Goal: Task Accomplishment & Management: Use online tool/utility

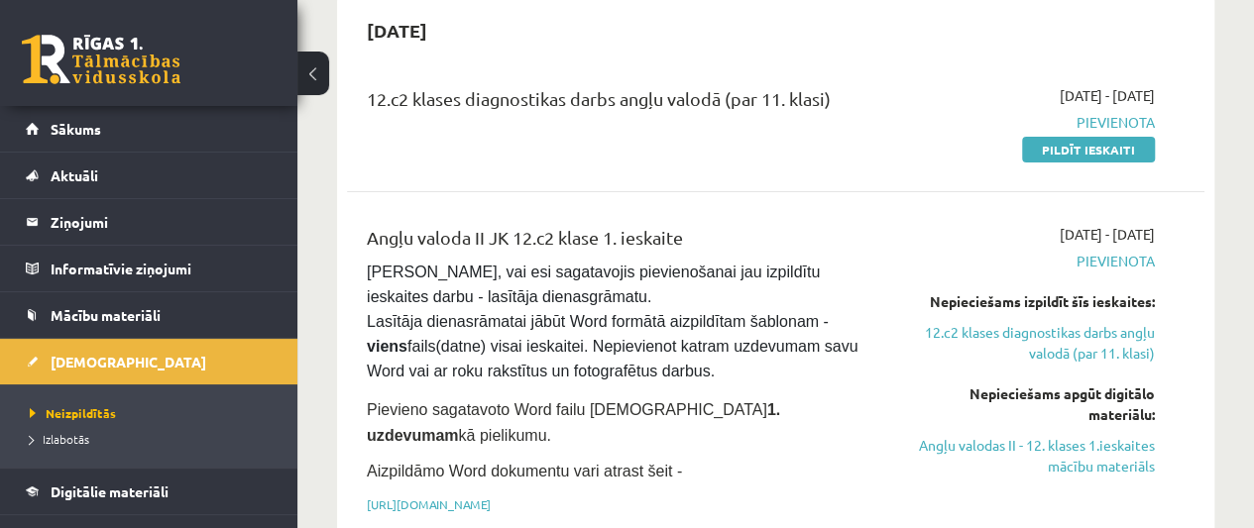
scroll to position [297, 0]
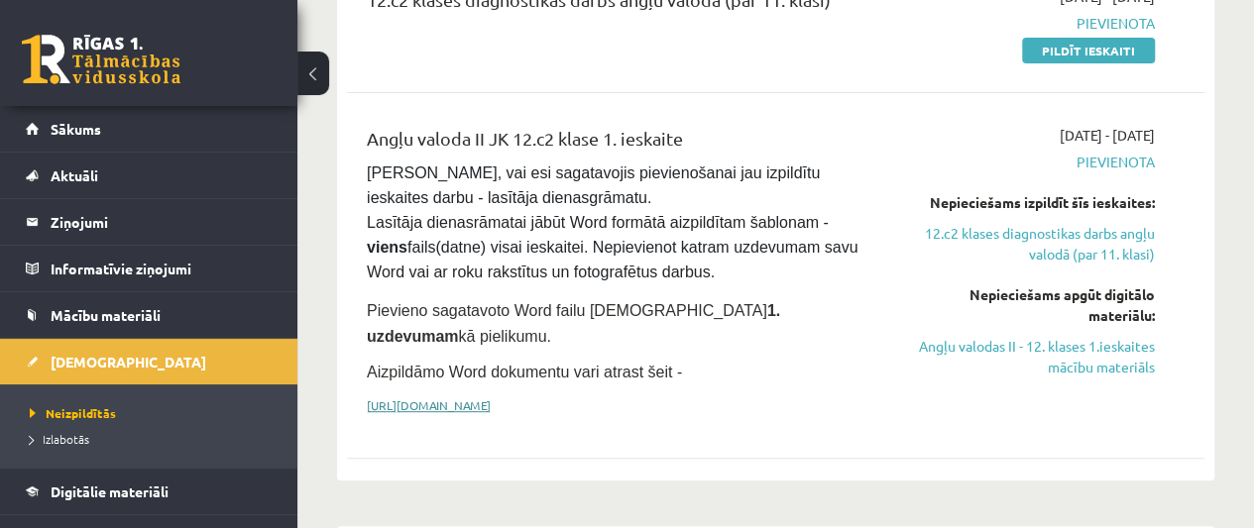
click at [491, 397] on link "https://drive.google.com/drive/folders/1IHE_ip15KOAbO2Se1NDGwZ2e__vlzPUf?usp=sh…" at bounding box center [429, 405] width 124 height 16
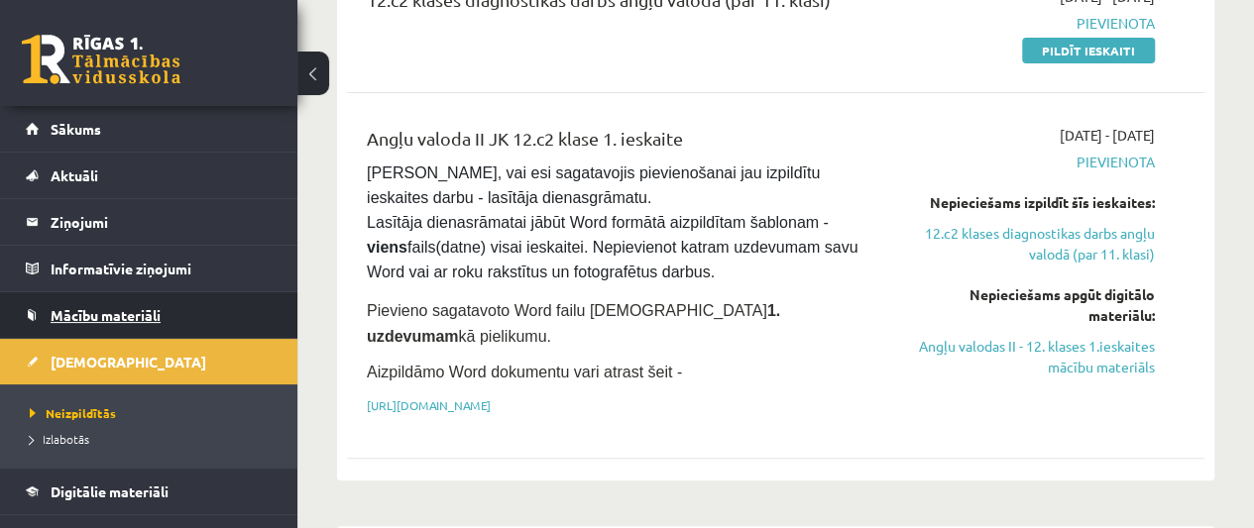
click at [64, 312] on span "Mācību materiāli" at bounding box center [106, 315] width 110 height 18
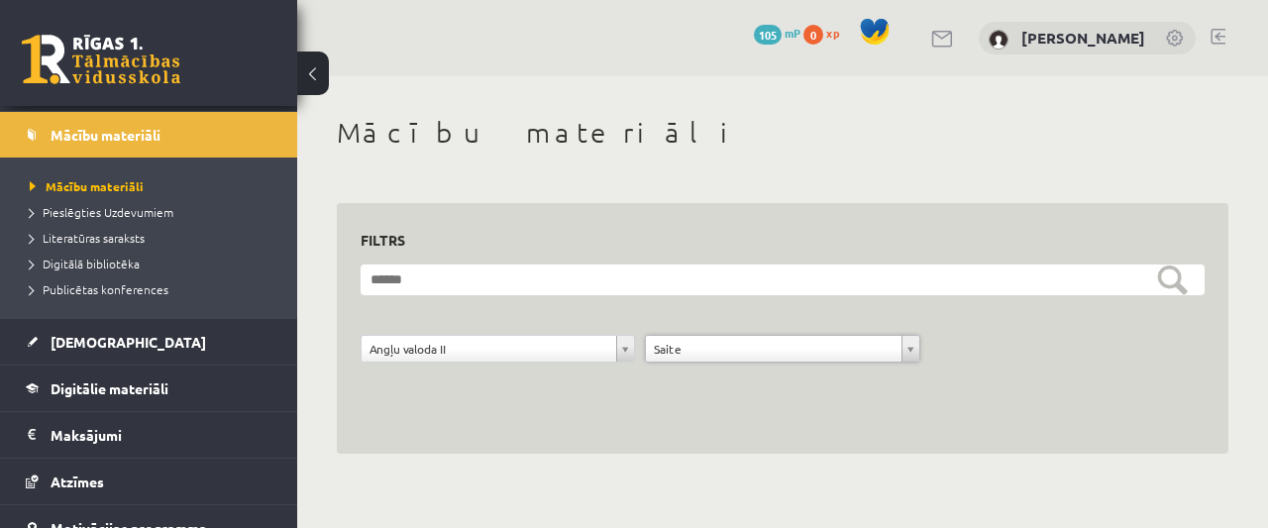
scroll to position [198, 0]
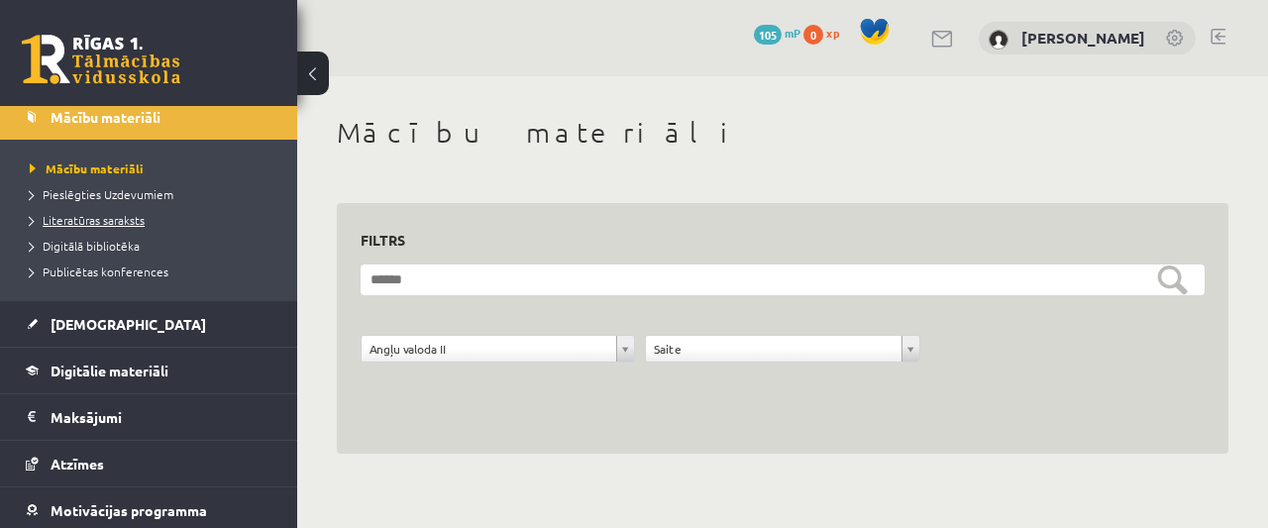
click at [93, 222] on span "Literatūras saraksts" at bounding box center [87, 220] width 115 height 16
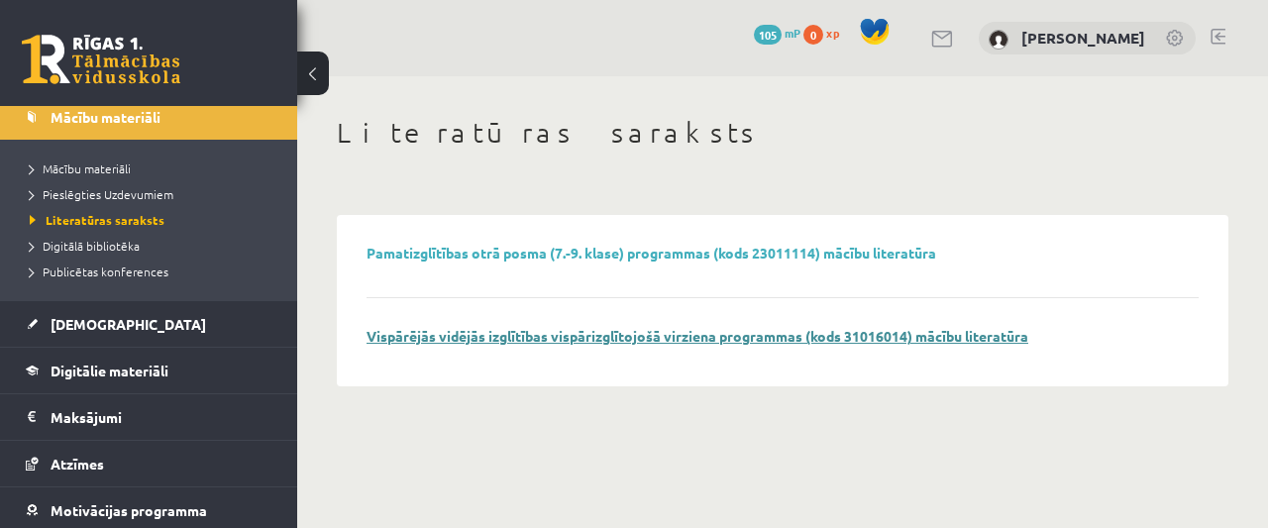
click at [489, 334] on link "Vispārējās vidējās izglītības vispārizglītojošā virziena programmas (kods 31016…" at bounding box center [698, 336] width 662 height 18
click at [115, 242] on span "Digitālā bibliotēka" at bounding box center [85, 246] width 110 height 16
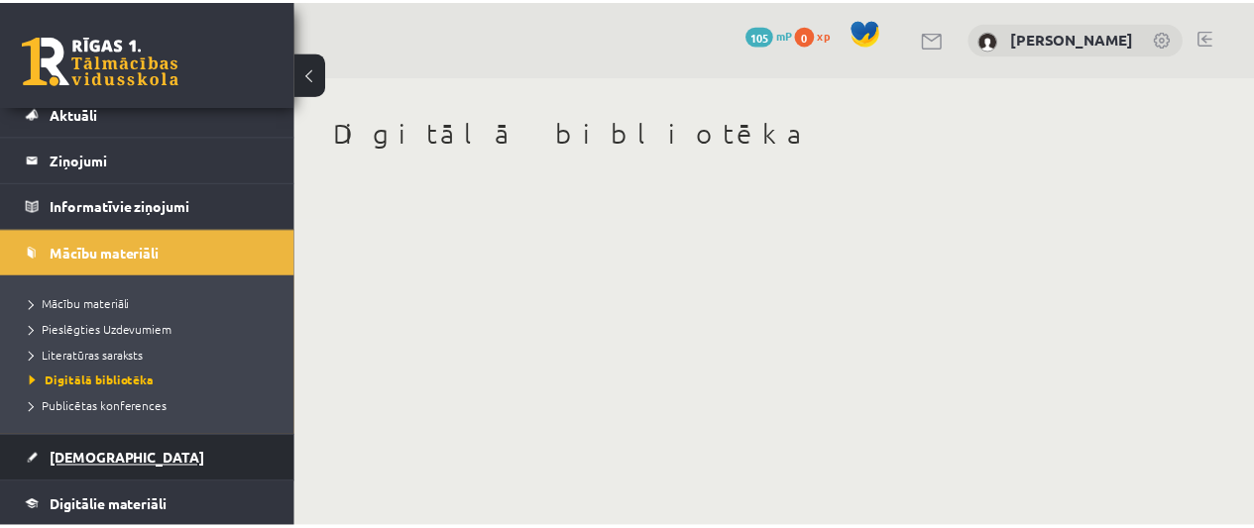
scroll to position [198, 0]
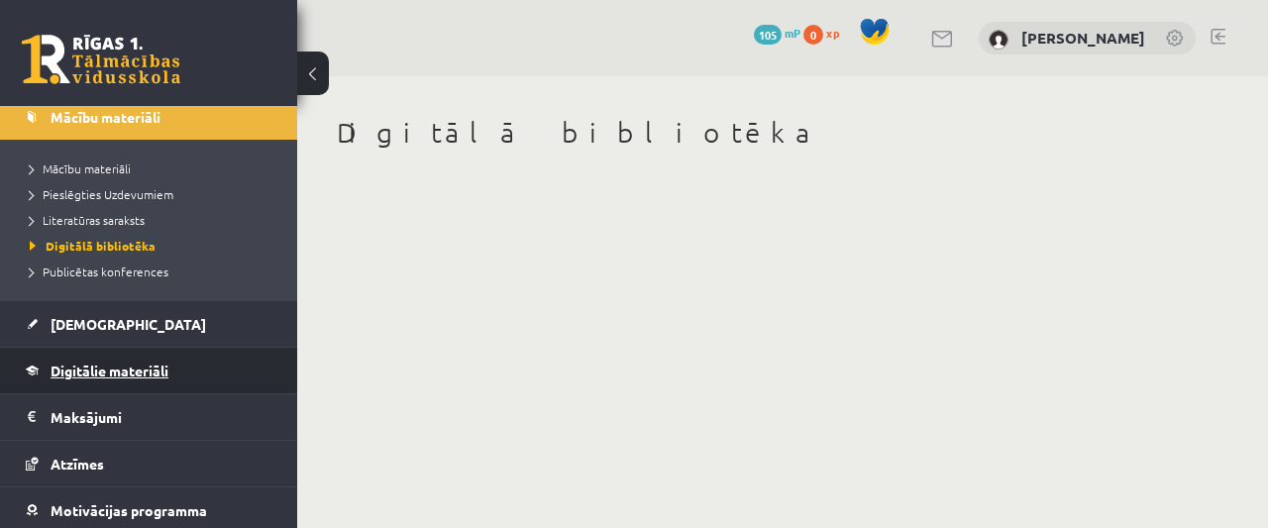
click at [127, 382] on link "Digitālie materiāli" at bounding box center [149, 371] width 247 height 46
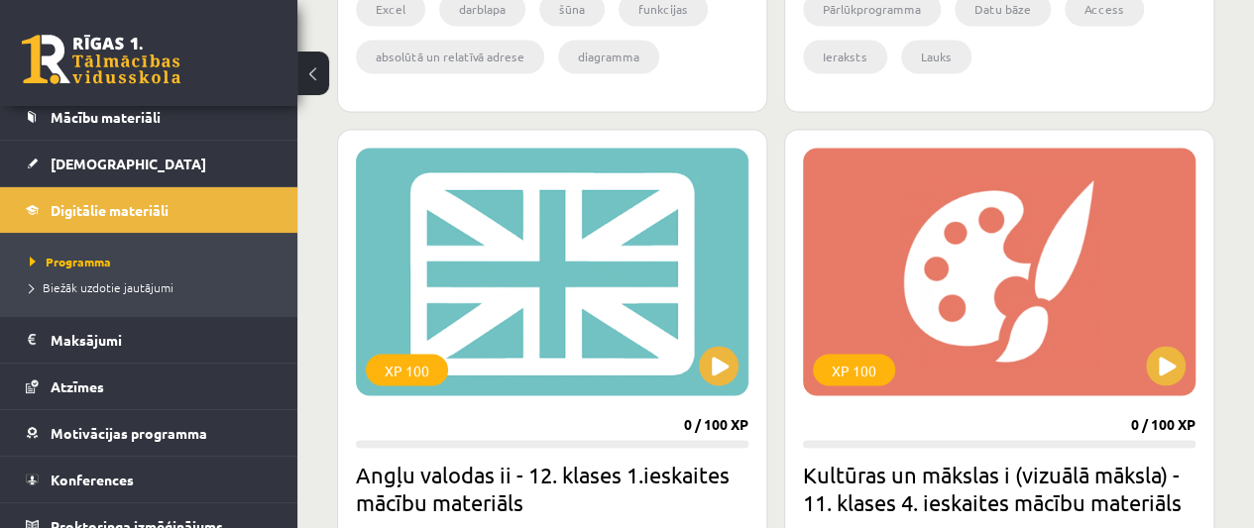
scroll to position [1685, 0]
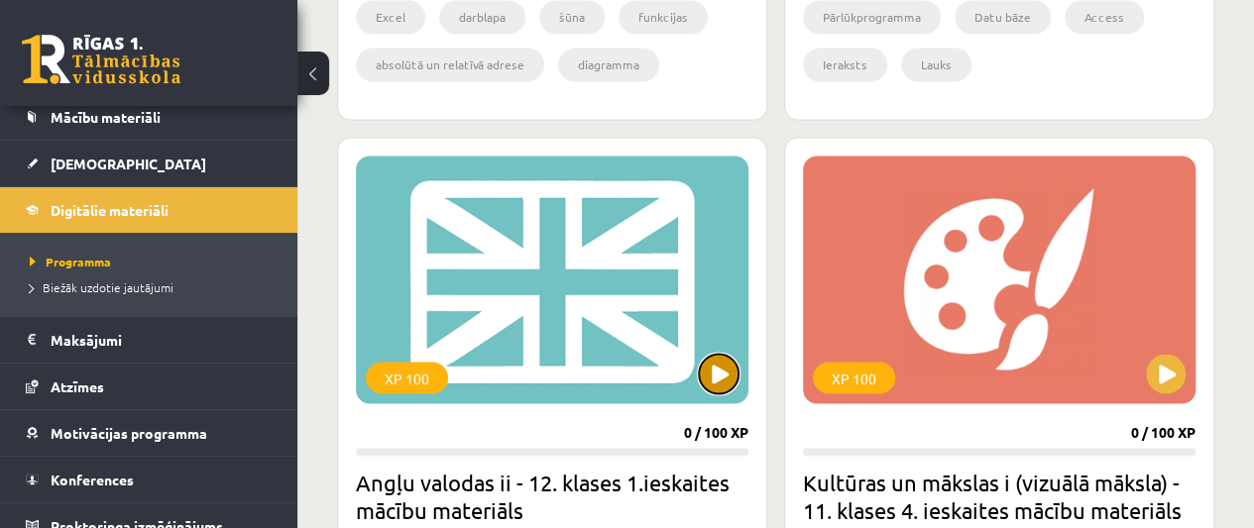
click at [723, 359] on button at bounding box center [719, 374] width 40 height 40
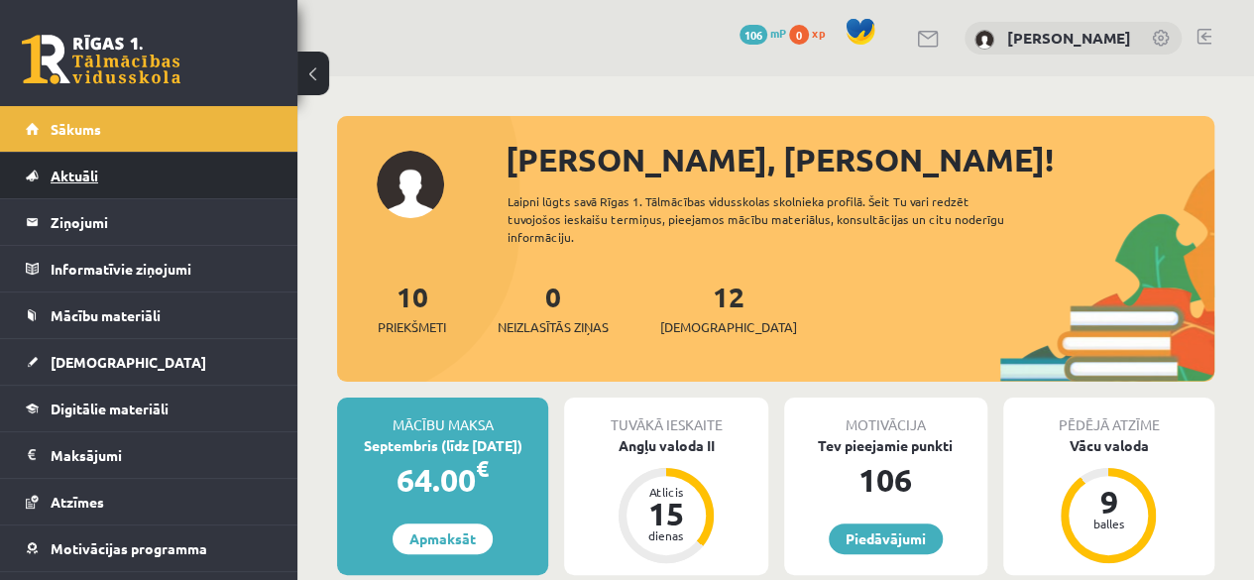
click at [95, 177] on span "Aktuāli" at bounding box center [75, 175] width 48 height 18
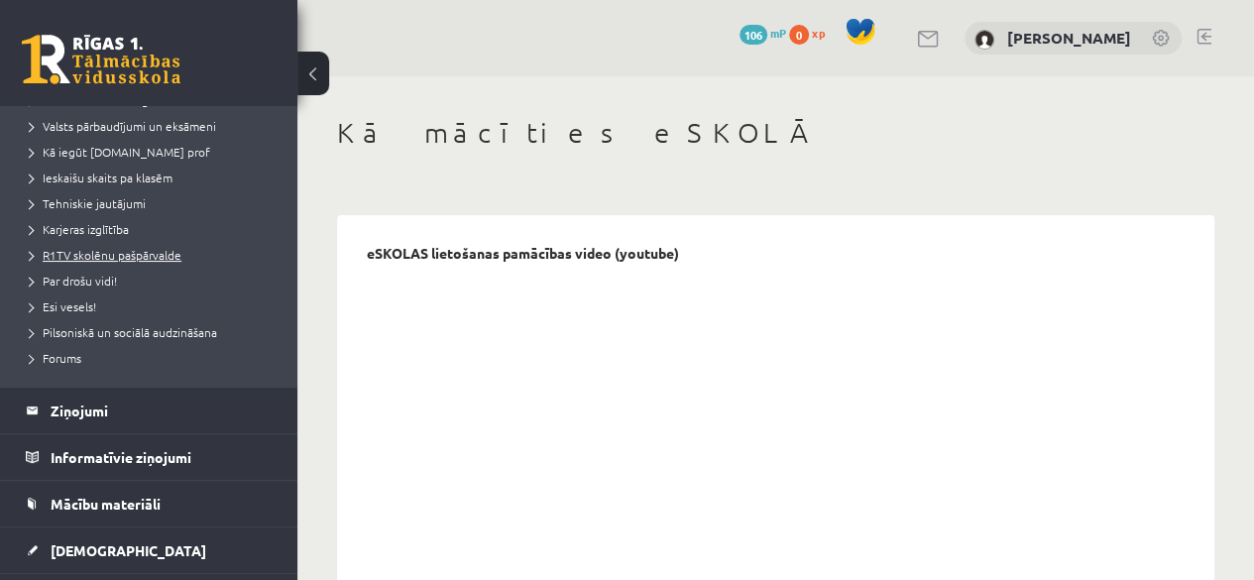
scroll to position [297, 0]
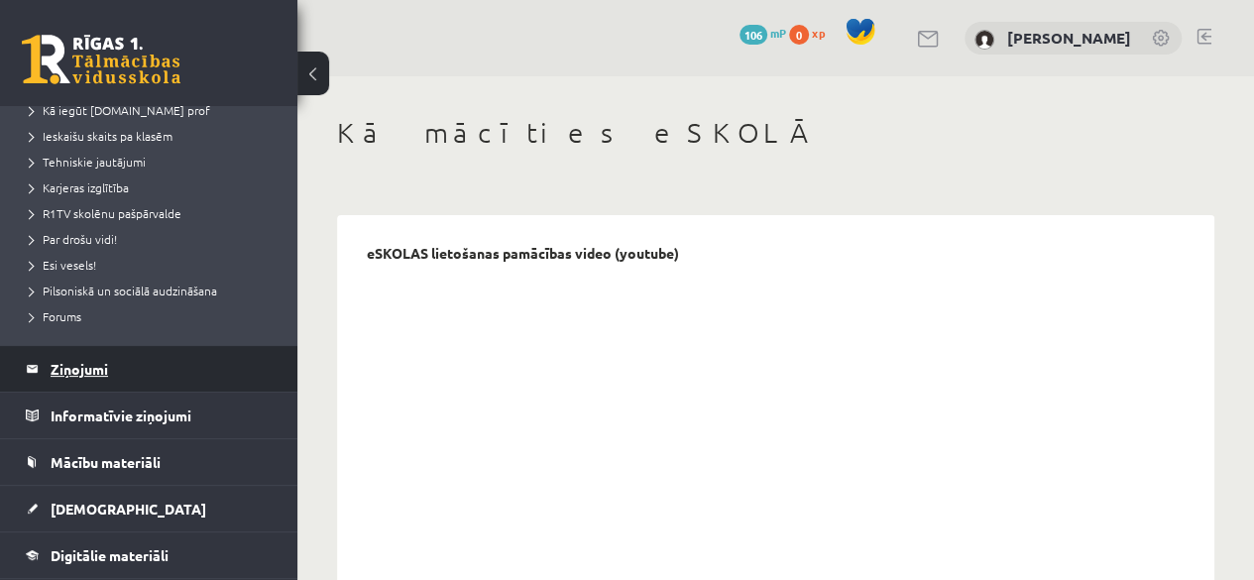
click at [96, 369] on legend "Ziņojumi 0" at bounding box center [162, 369] width 222 height 46
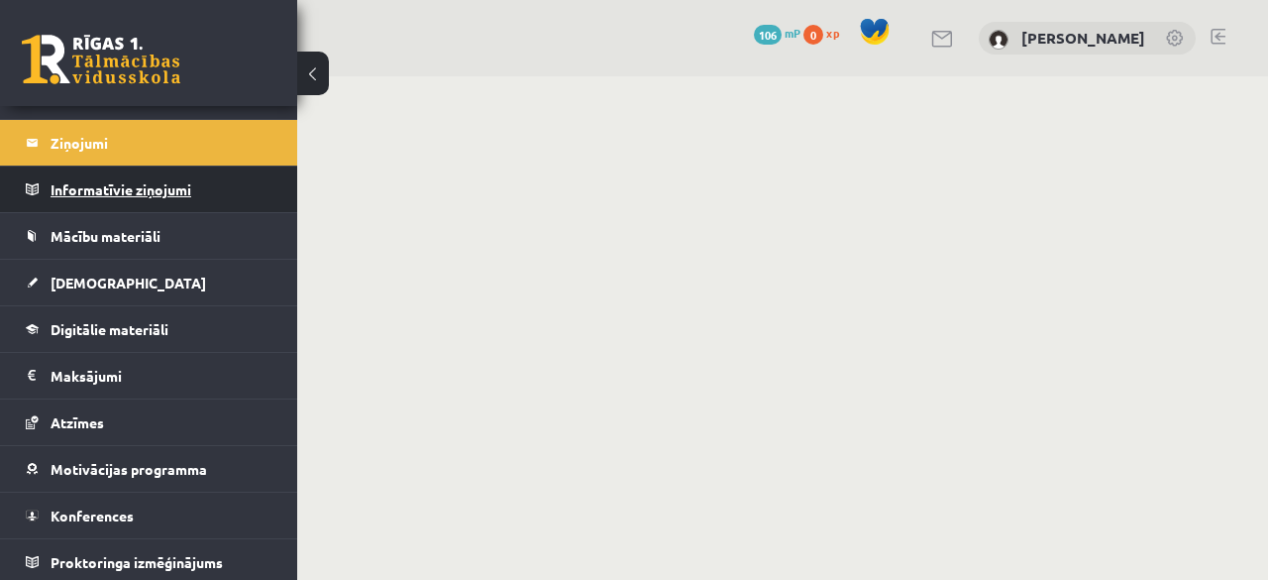
click at [176, 187] on legend "Informatīvie ziņojumi 0" at bounding box center [162, 189] width 222 height 46
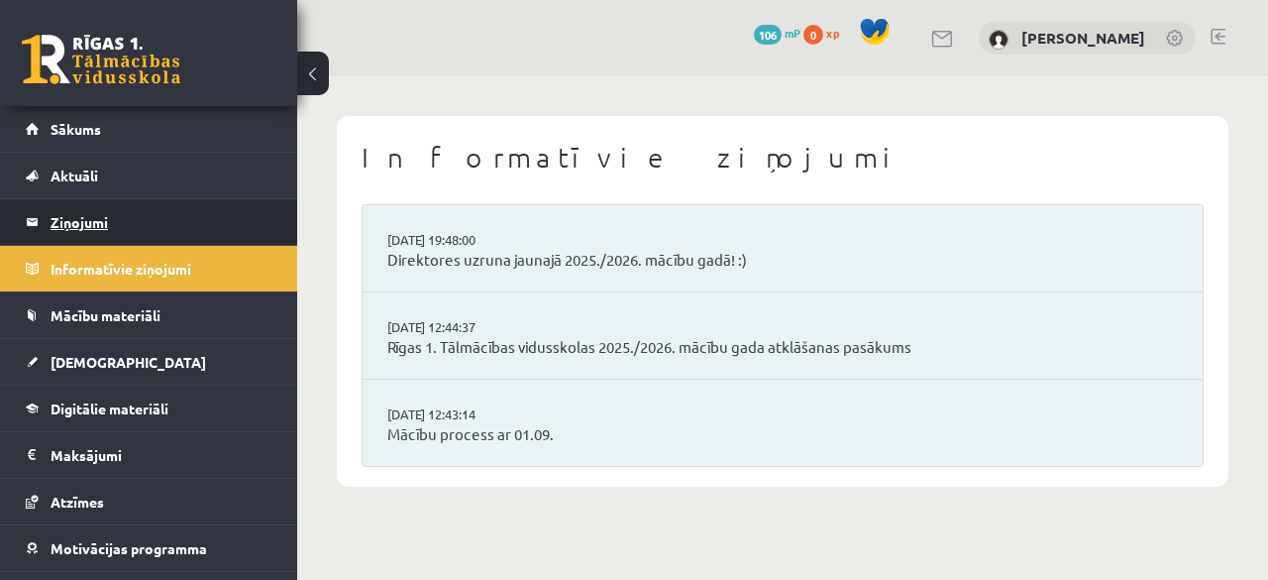
click at [74, 224] on legend "Ziņojumi 0" at bounding box center [162, 222] width 222 height 46
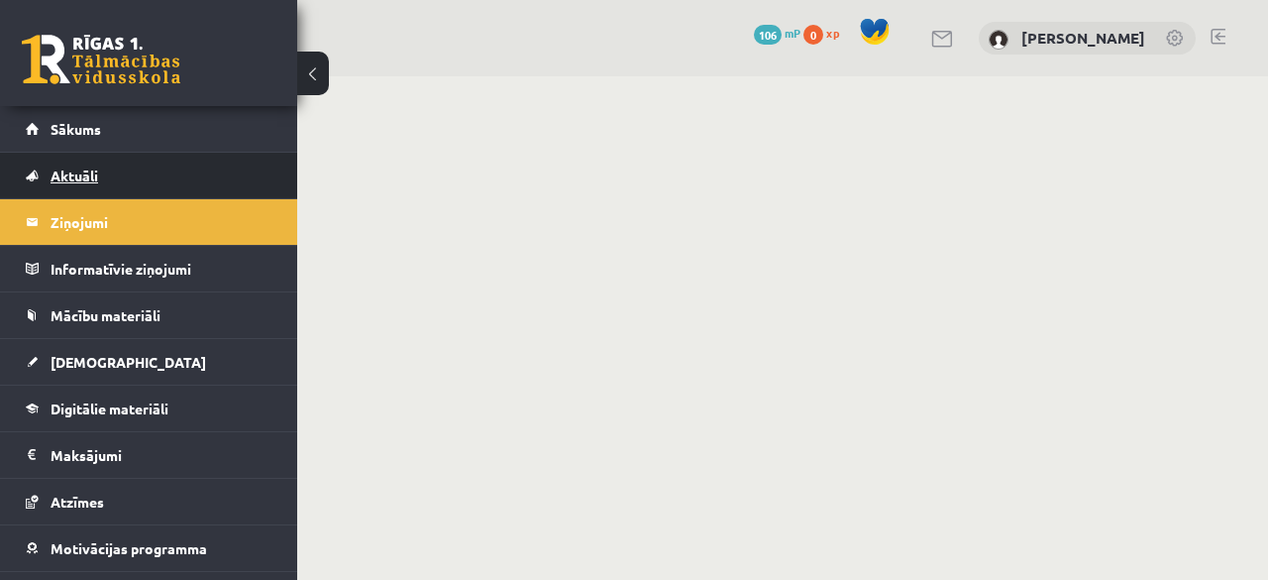
click at [107, 175] on link "Aktuāli" at bounding box center [149, 176] width 247 height 46
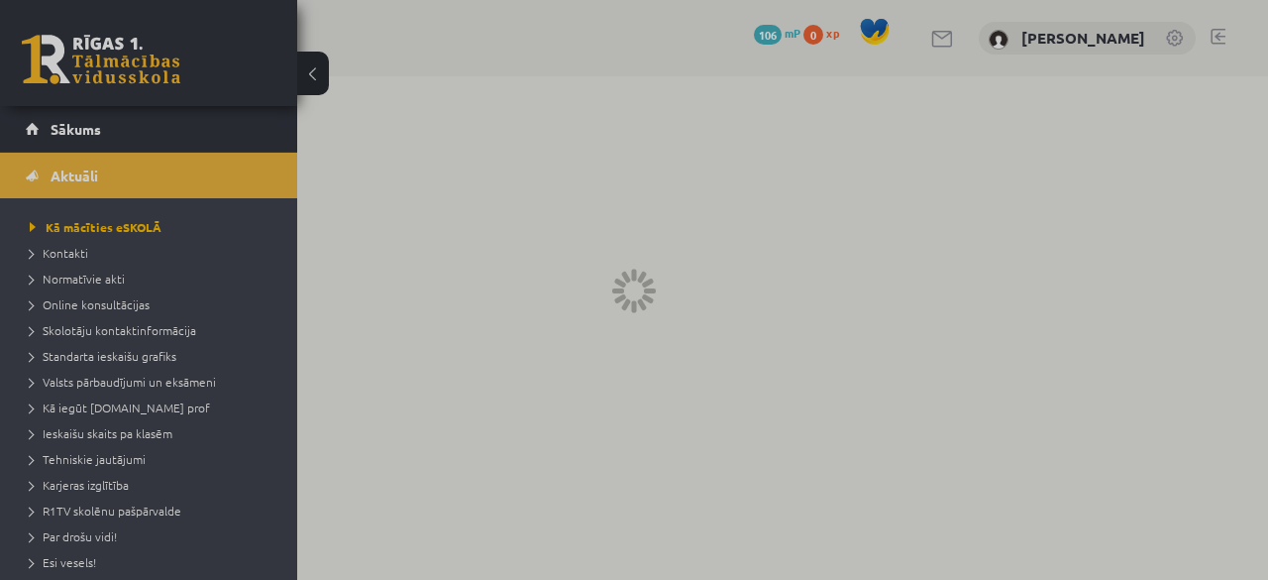
click at [81, 136] on div at bounding box center [634, 290] width 1268 height 580
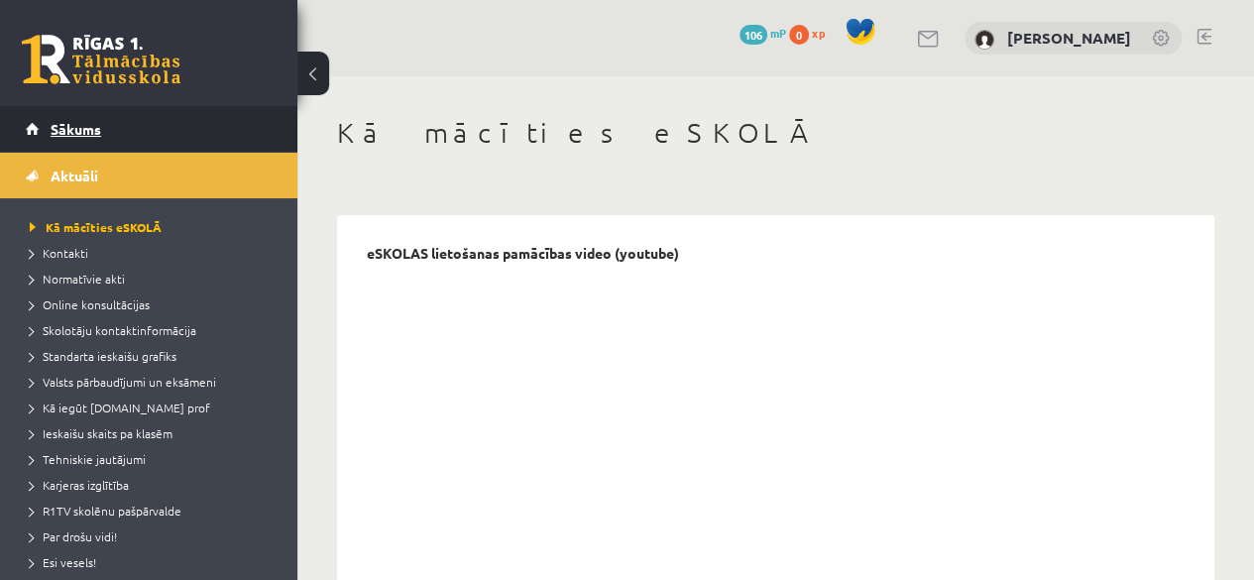
click at [81, 134] on span "Sākums" at bounding box center [76, 129] width 51 height 18
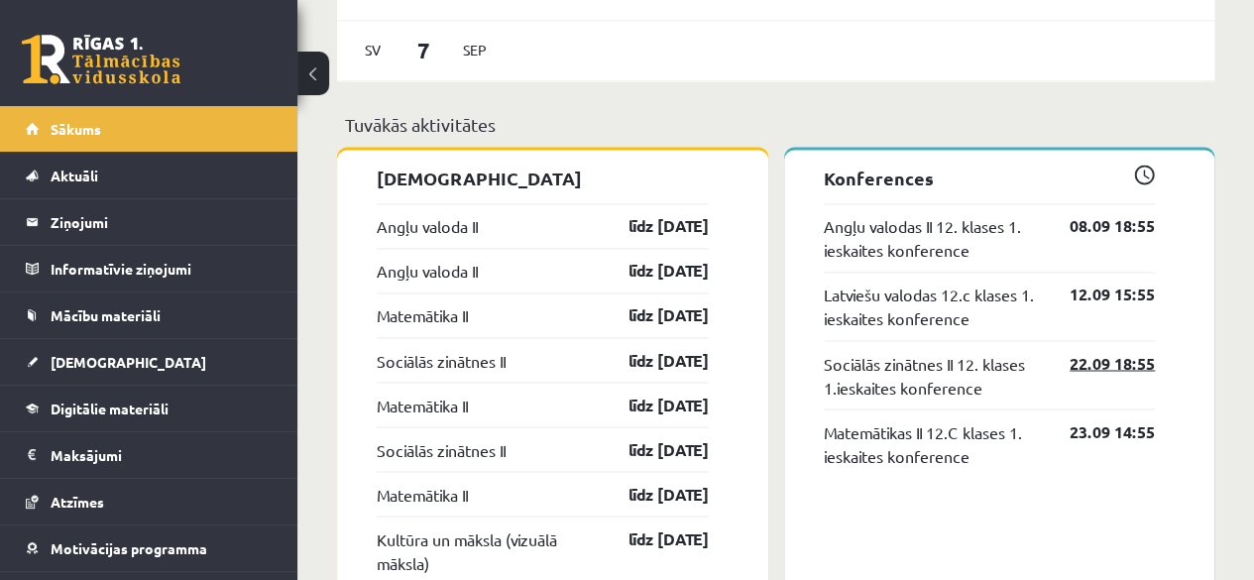
scroll to position [1439, 0]
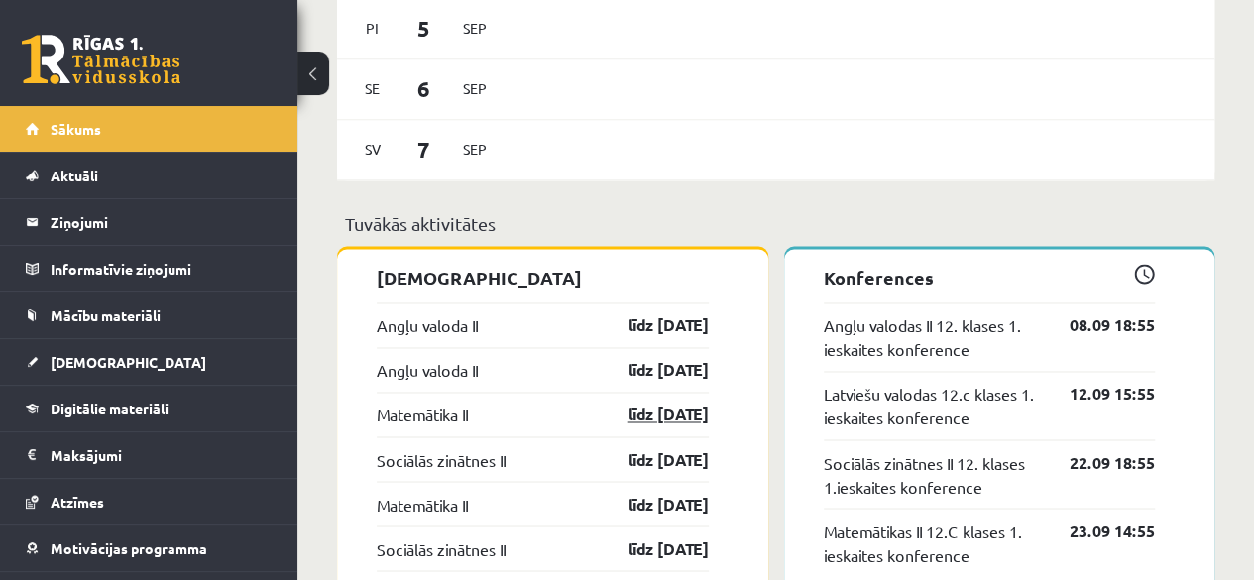
click at [635, 419] on link "līdz [DATE]" at bounding box center [651, 414] width 115 height 24
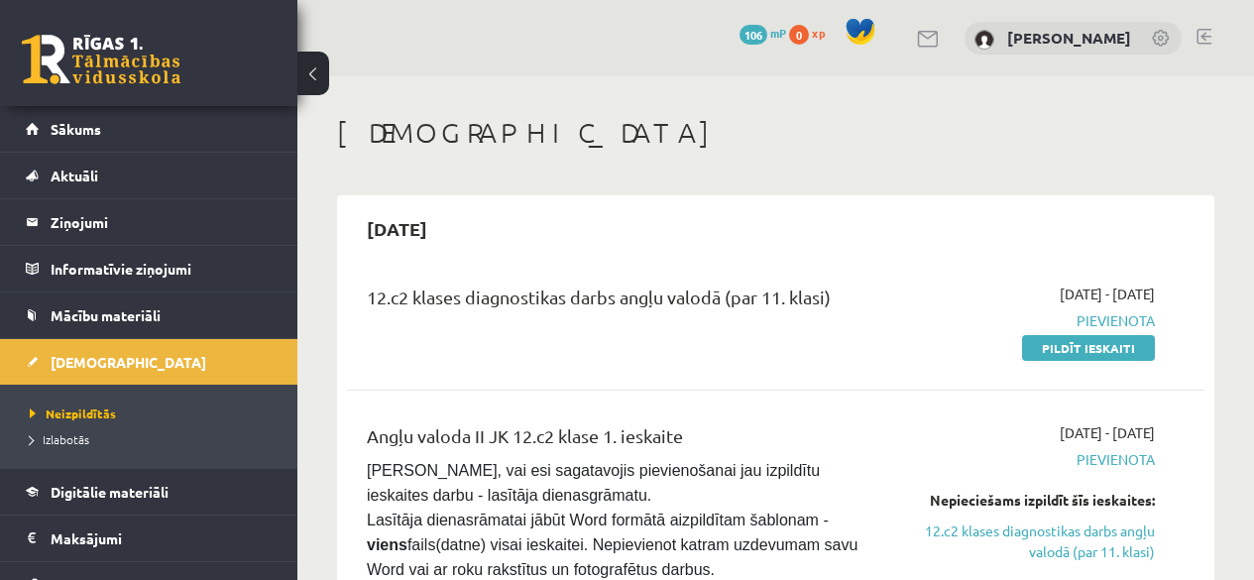
scroll to position [198, 0]
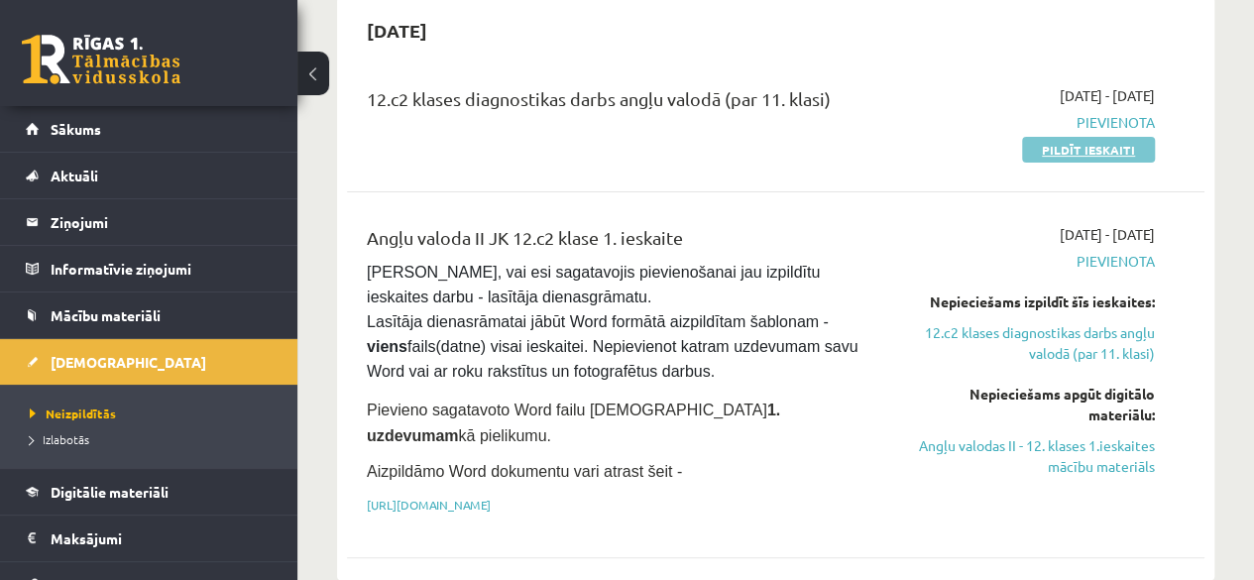
click at [1070, 150] on link "Pildīt ieskaiti" at bounding box center [1088, 150] width 133 height 26
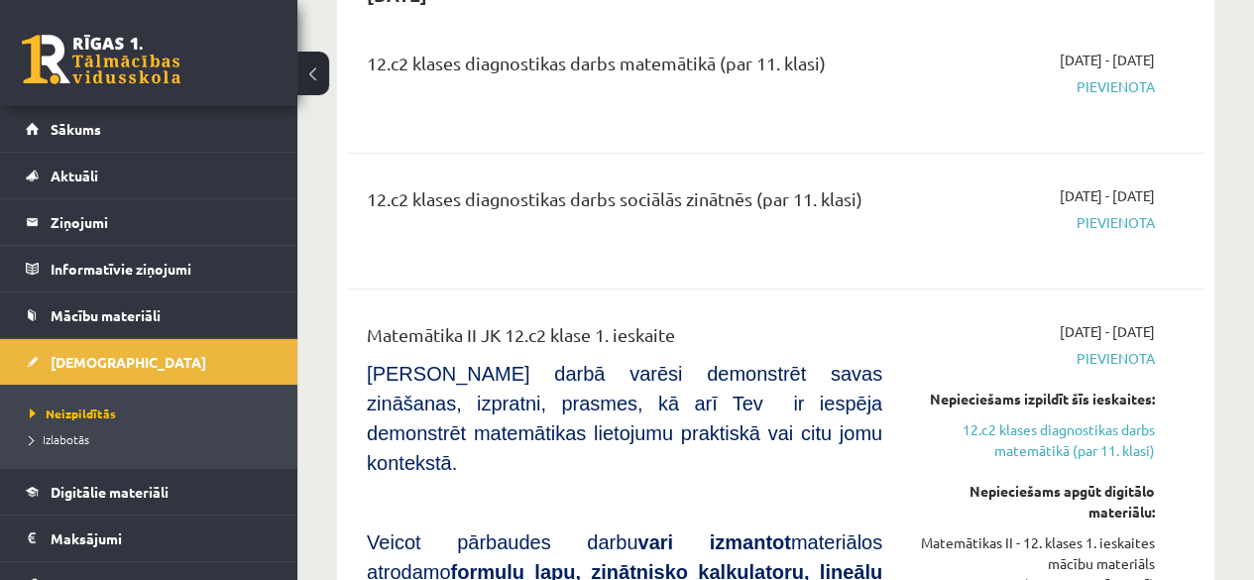
scroll to position [892, 0]
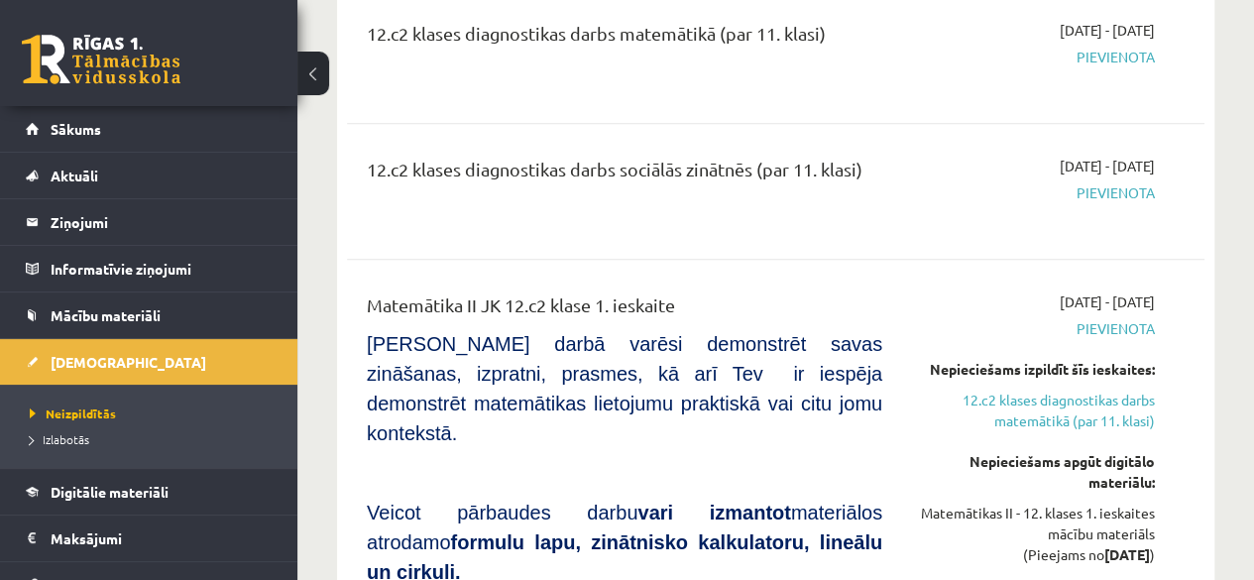
click at [1108, 47] on span "Pievienota" at bounding box center [1033, 57] width 243 height 21
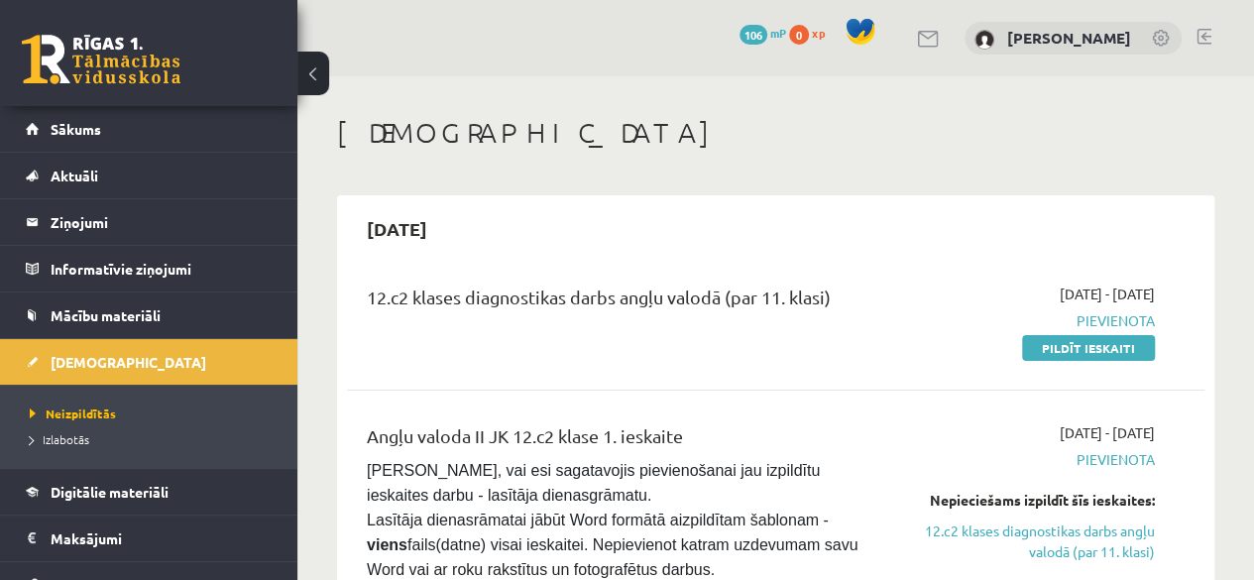
scroll to position [0, 0]
click at [104, 133] on link "Sākums" at bounding box center [149, 129] width 247 height 46
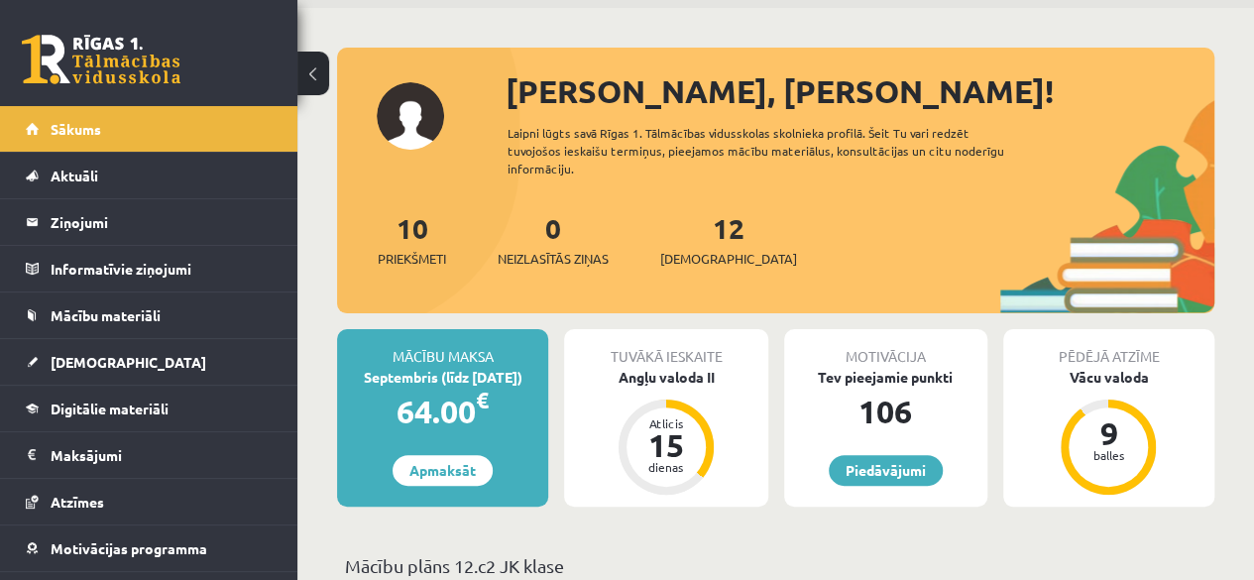
scroll to position [99, 0]
